Goal: Find specific page/section

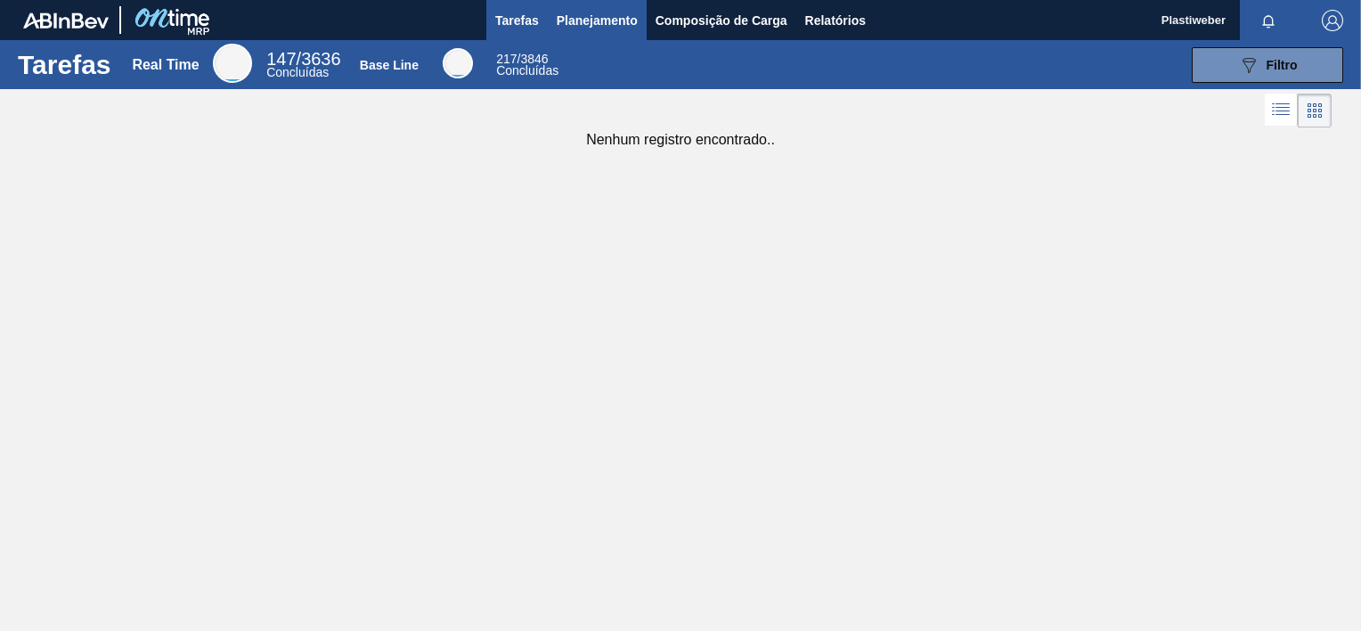
click at [622, 19] on span "Planejamento" at bounding box center [597, 20] width 81 height 21
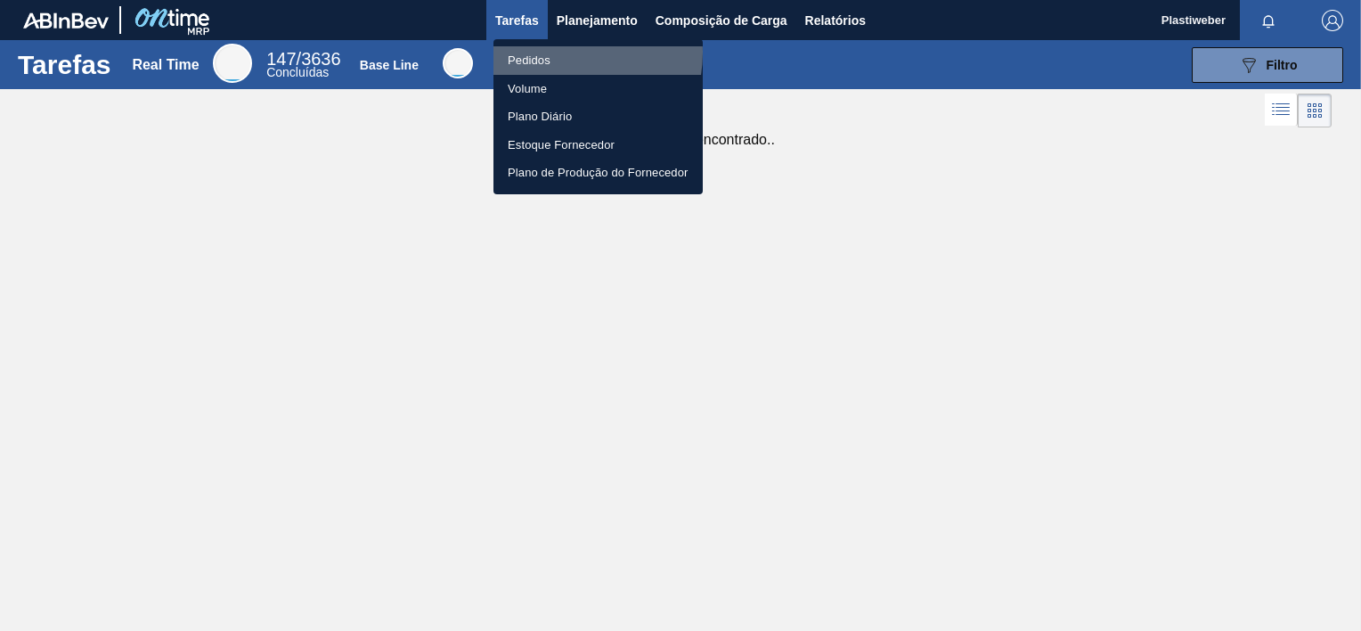
click at [559, 53] on li "Pedidos" at bounding box center [597, 60] width 209 height 29
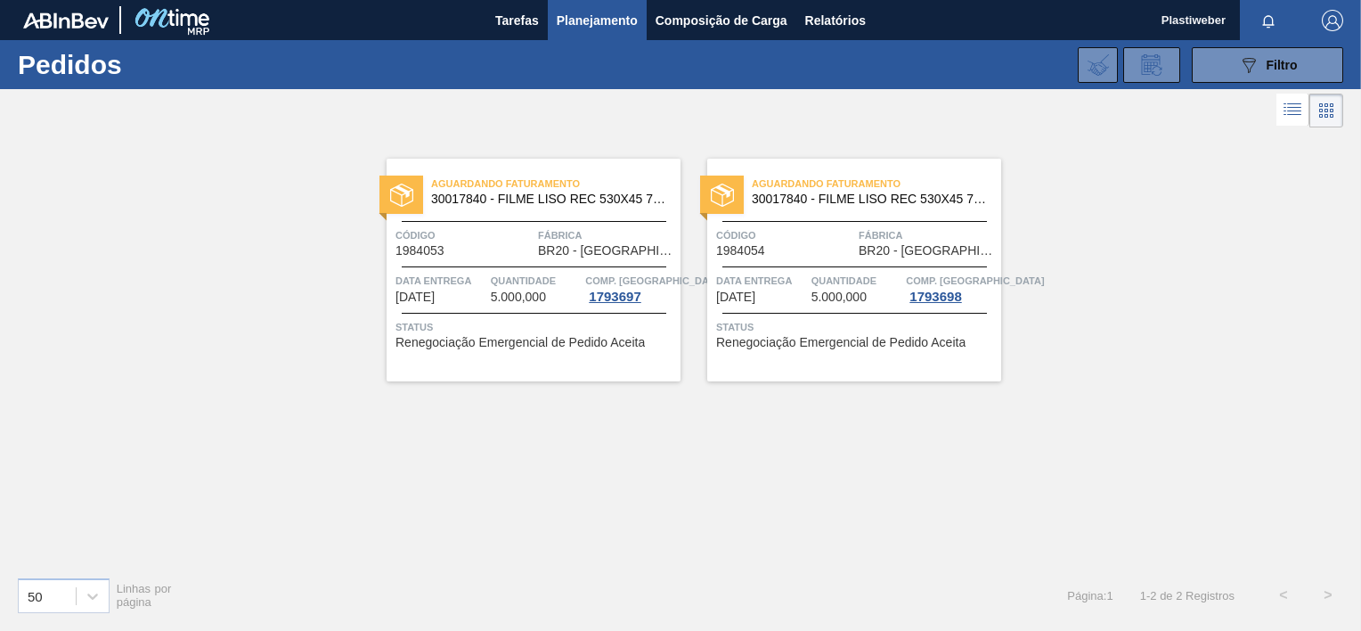
click at [300, 293] on div "Aguardando Faturamento 30017840 - FILME LISO REC 530X45 70% Código 1984053 Fábr…" at bounding box center [680, 347] width 1361 height 430
